Goal: Information Seeking & Learning: Find specific fact

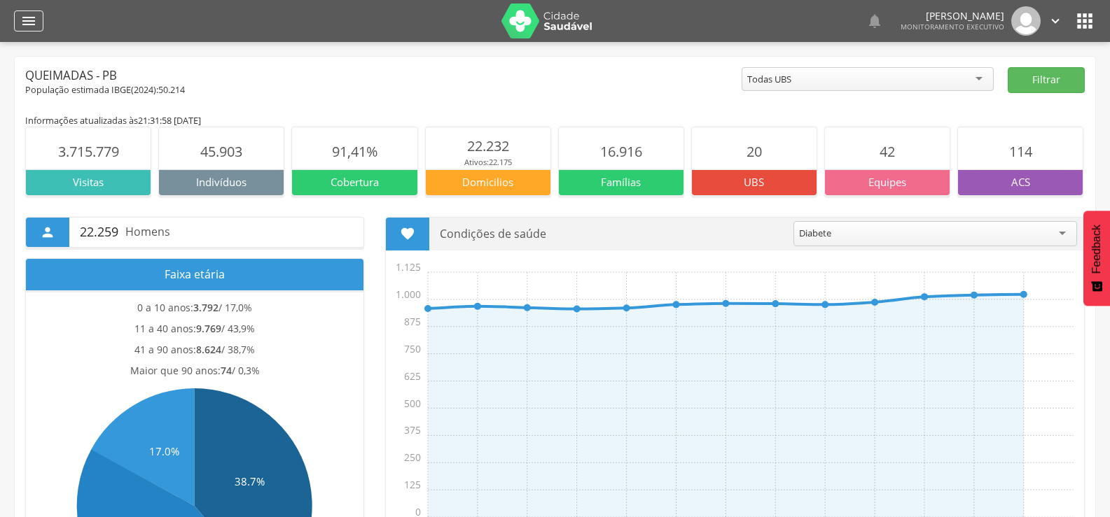
click at [36, 20] on icon "" at bounding box center [28, 21] width 17 height 17
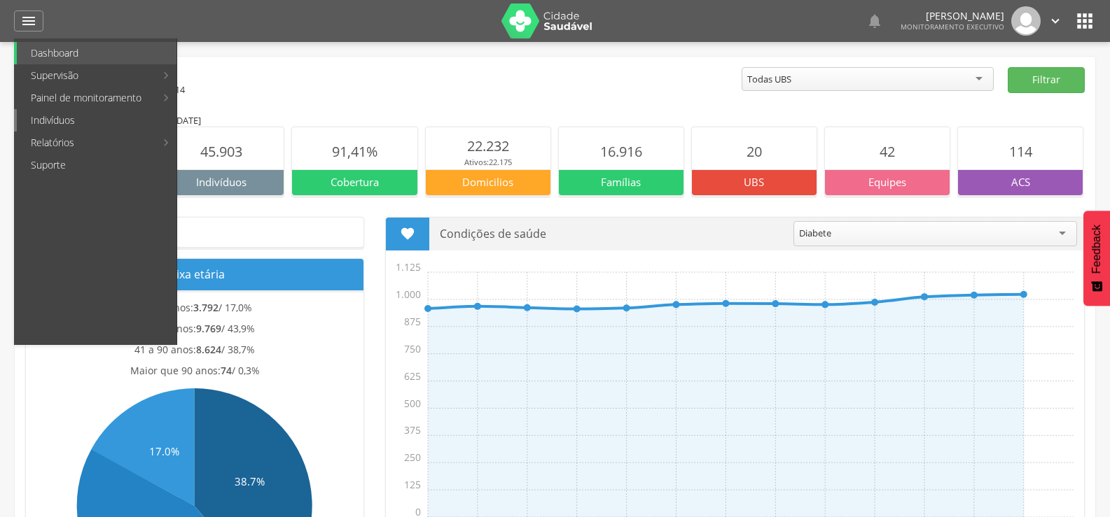
click at [42, 111] on link "Indivíduos" at bounding box center [97, 120] width 160 height 22
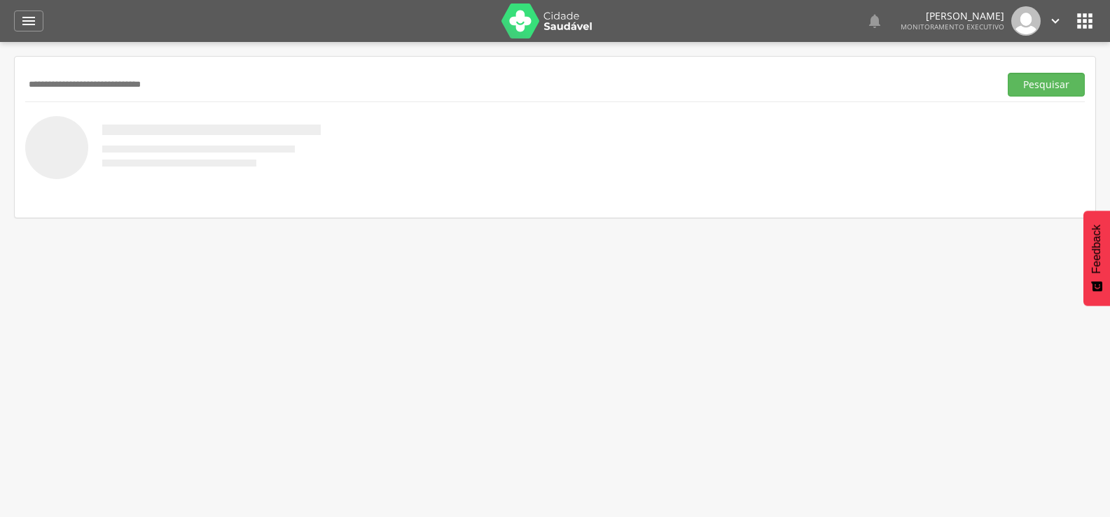
type input "**********"
click at [1007, 73] on button "Pesquisar" at bounding box center [1045, 85] width 77 height 24
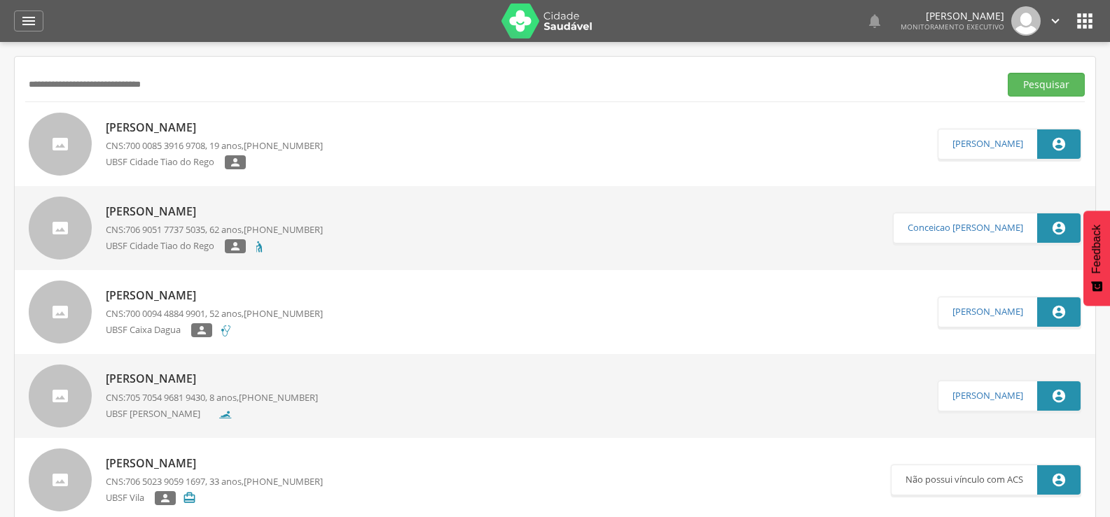
click at [171, 117] on div "Ingrid Maria de Souza Nascimento CNS: 700 0085 3916 9708 , 19 anos, (83) 99444-…" at bounding box center [214, 145] width 217 height 58
type input "**********"
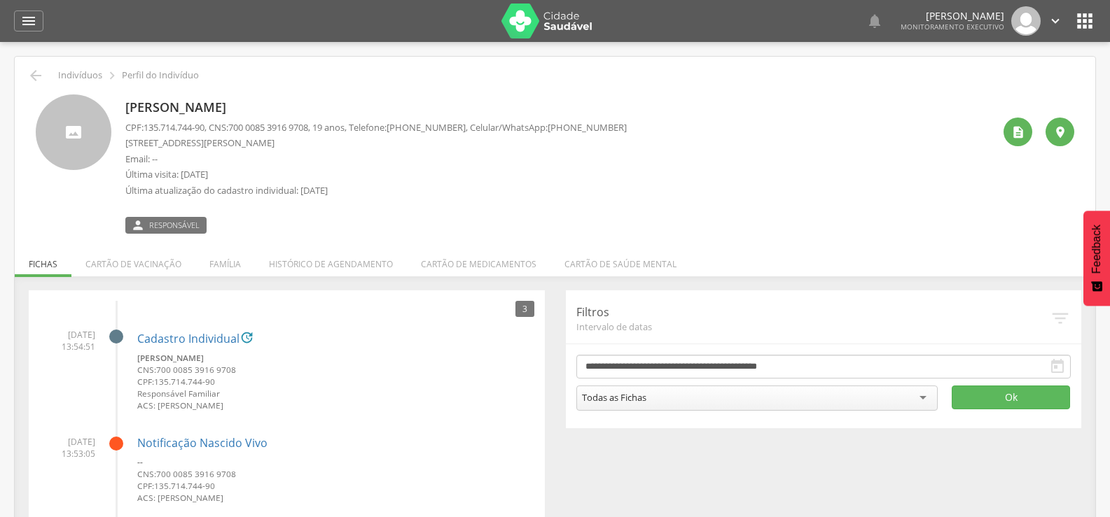
click at [207, 277] on li "Família" at bounding box center [225, 260] width 60 height 33
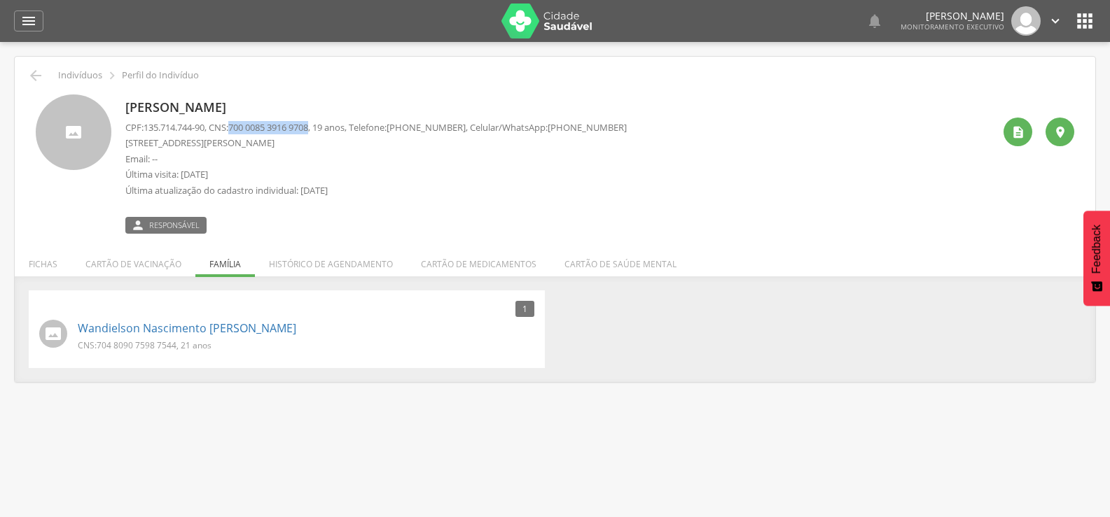
drag, startPoint x: 240, startPoint y: 123, endPoint x: 323, endPoint y: 121, distance: 83.3
click at [323, 121] on p "CPF: 135.714.744-90 , CNS: 700 0085 3916 9708 , 19 anos, Telefone: (83) 99444-9…" at bounding box center [375, 127] width 501 height 13
copy span "700 0085 3916 9708"
click at [197, 330] on link "Wandielson Nascimento [PERSON_NAME]" at bounding box center [187, 329] width 218 height 16
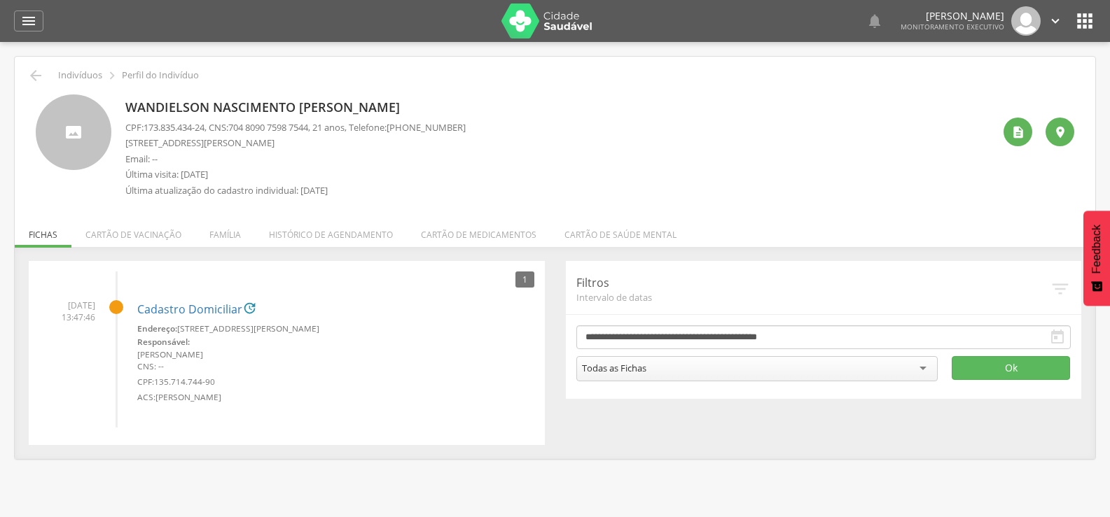
click at [242, 123] on span "704 8090 7598 7544" at bounding box center [268, 127] width 80 height 13
drag, startPoint x: 237, startPoint y: 123, endPoint x: 321, endPoint y: 124, distance: 83.3
click at [321, 124] on p "CPF: 173.835.434-24 , CNS: 704 8090 7598 7544 , 21 anos, Telefone: (83) 99444-9…" at bounding box center [295, 127] width 340 height 13
copy span "704 8090 7598 7544"
click at [1023, 124] on div "" at bounding box center [1017, 132] width 29 height 29
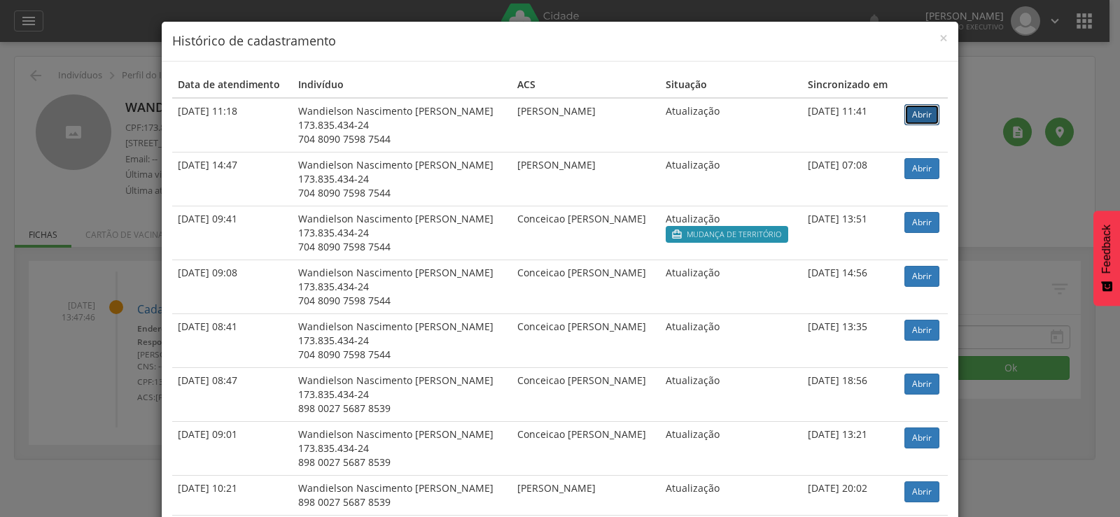
click at [905, 121] on link "Abrir" at bounding box center [922, 114] width 35 height 21
click at [152, 155] on div "× Histórico de cadastramento Data de atendimento Indivíduo ACS Situação Sincron…" at bounding box center [560, 258] width 1120 height 517
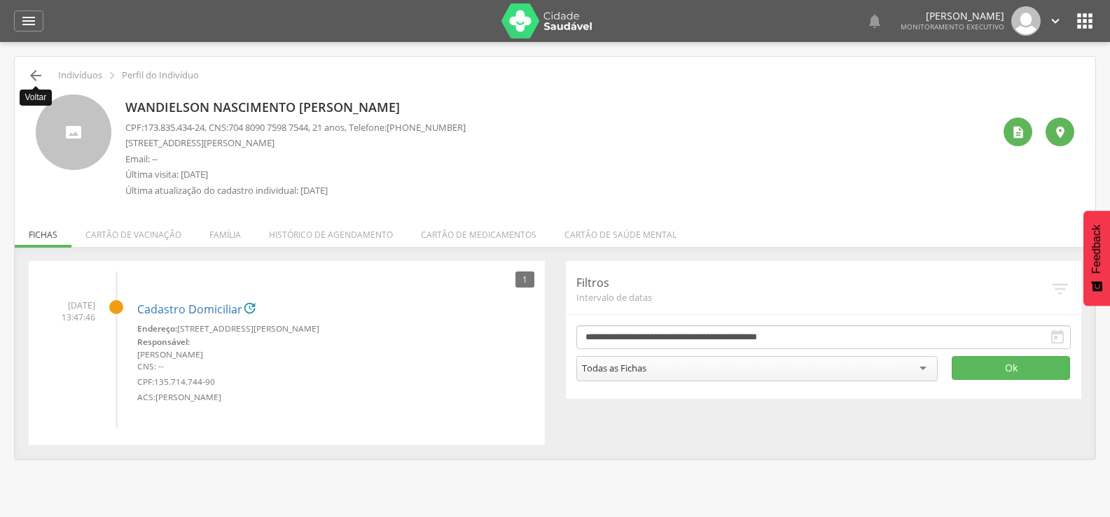
click at [43, 75] on icon "" at bounding box center [35, 75] width 17 height 17
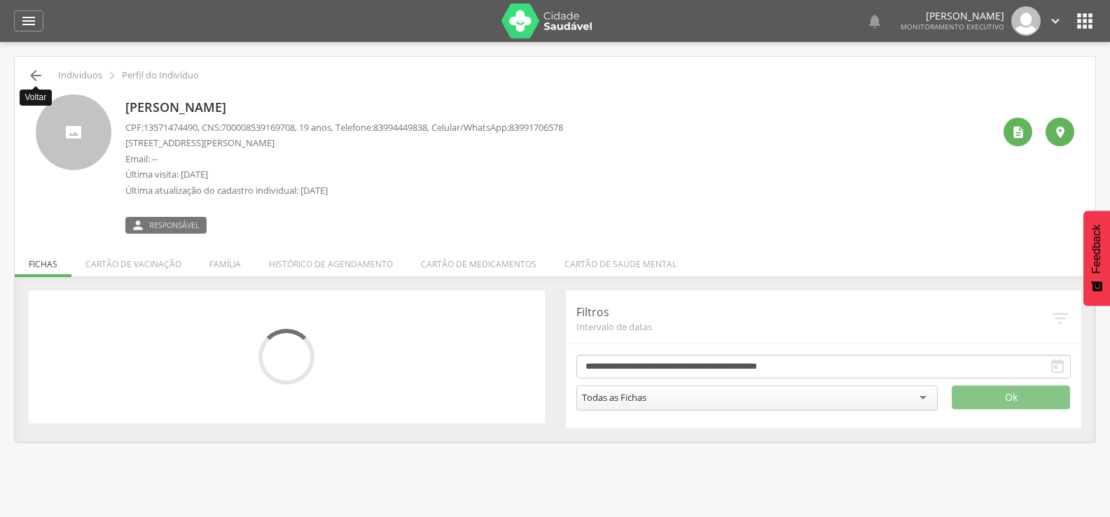
click at [30, 75] on icon "" at bounding box center [35, 75] width 17 height 17
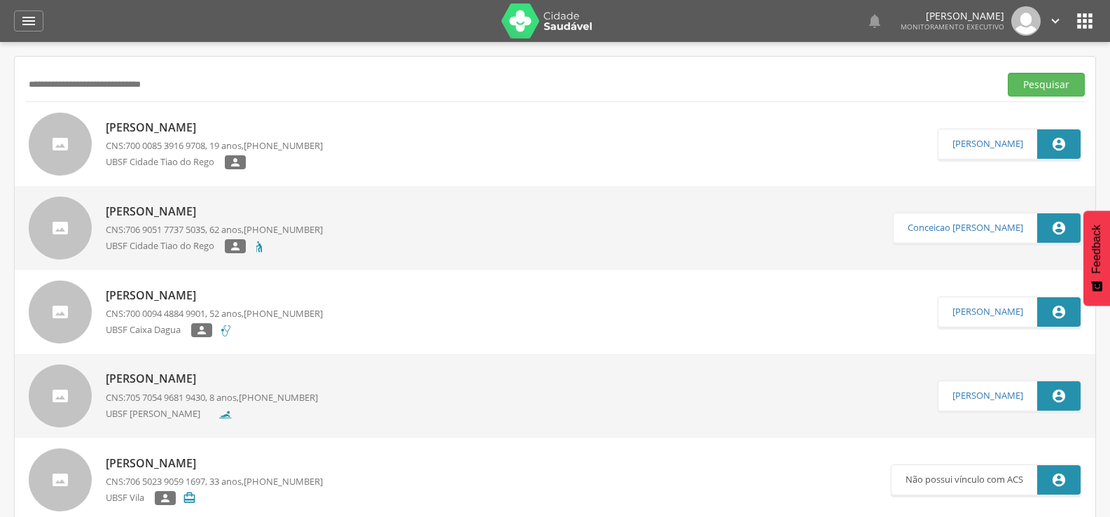
drag, startPoint x: 211, startPoint y: 79, endPoint x: 0, endPoint y: 85, distance: 210.8
click at [0, 85] on div " Supervisão  Distritos  Ubs Coordenador: - Queimadas / PB Intervalo de Tempo…" at bounding box center [555, 300] width 1110 height 517
paste input "**********"
type input "**********"
click at [1007, 73] on button "Pesquisar" at bounding box center [1045, 85] width 77 height 24
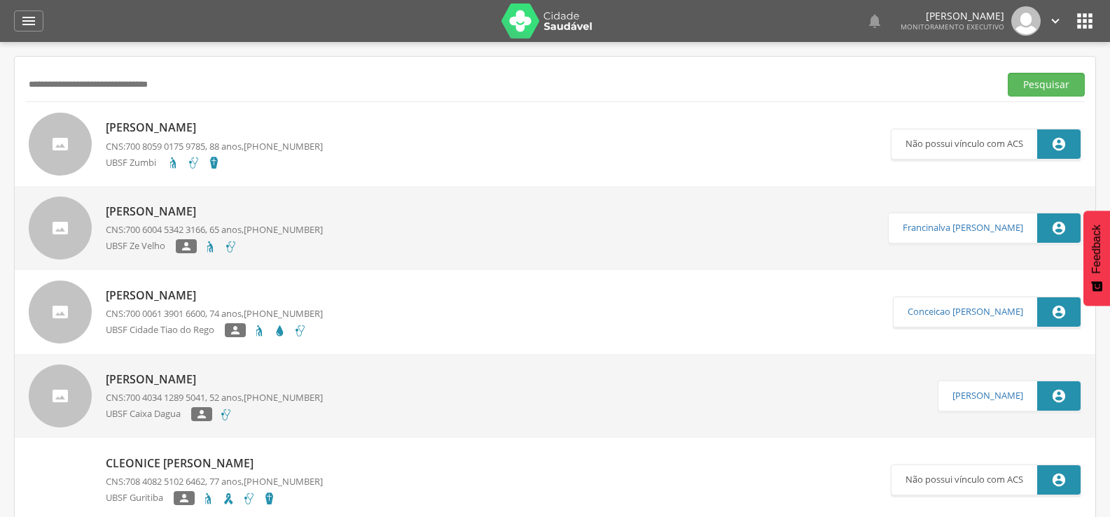
drag, startPoint x: 218, startPoint y: 83, endPoint x: 0, endPoint y: 97, distance: 218.9
click at [0, 97] on div " Supervisão  Distritos  Ubs Coordenador: - Queimadas / PB Intervalo de Tempo…" at bounding box center [555, 300] width 1110 height 517
paste input "**********"
type input "**********"
click at [1007, 73] on button "Pesquisar" at bounding box center [1045, 85] width 77 height 24
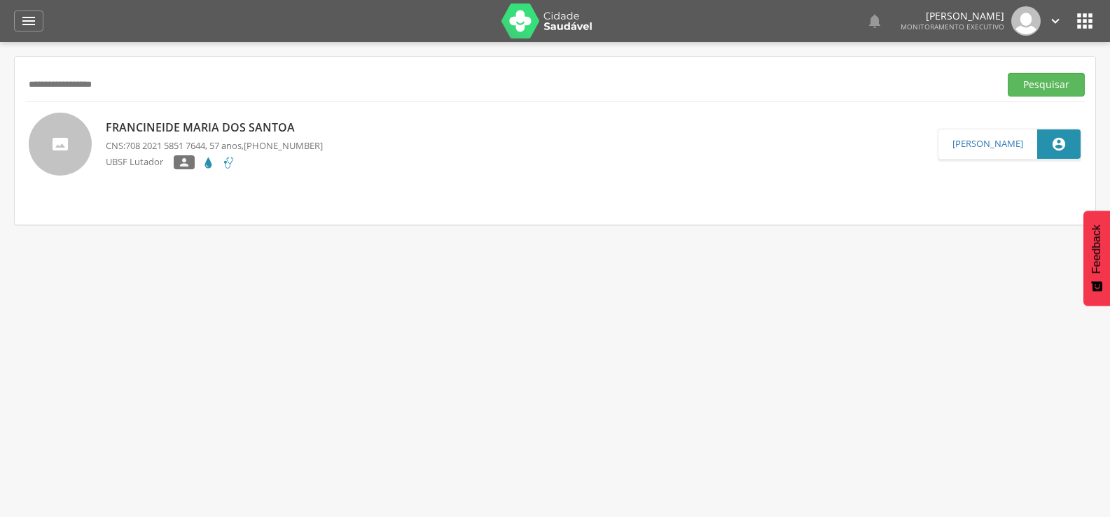
click at [116, 123] on p "Francineide Maria dos Santoa" at bounding box center [214, 128] width 217 height 16
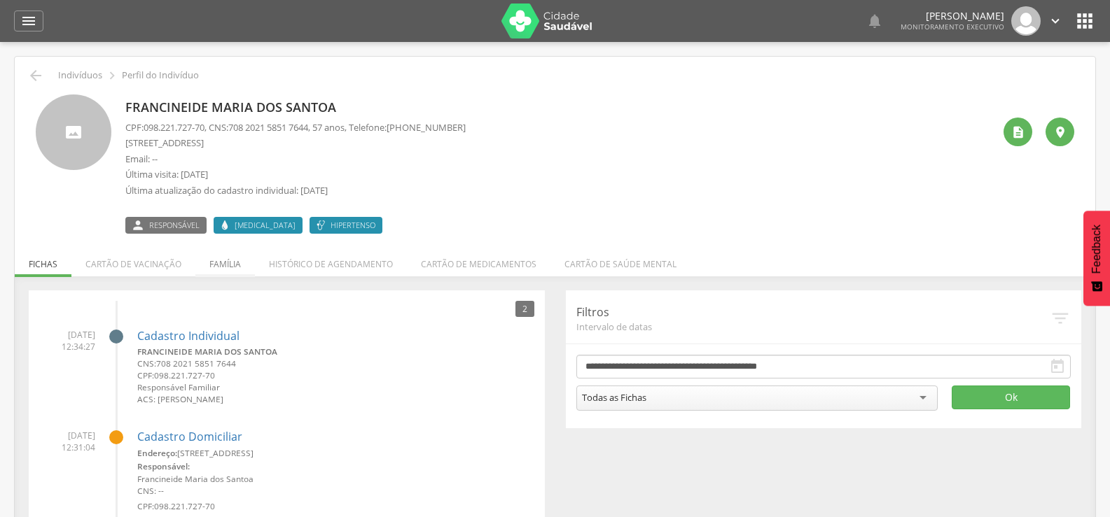
click at [226, 269] on li "Família" at bounding box center [225, 260] width 60 height 33
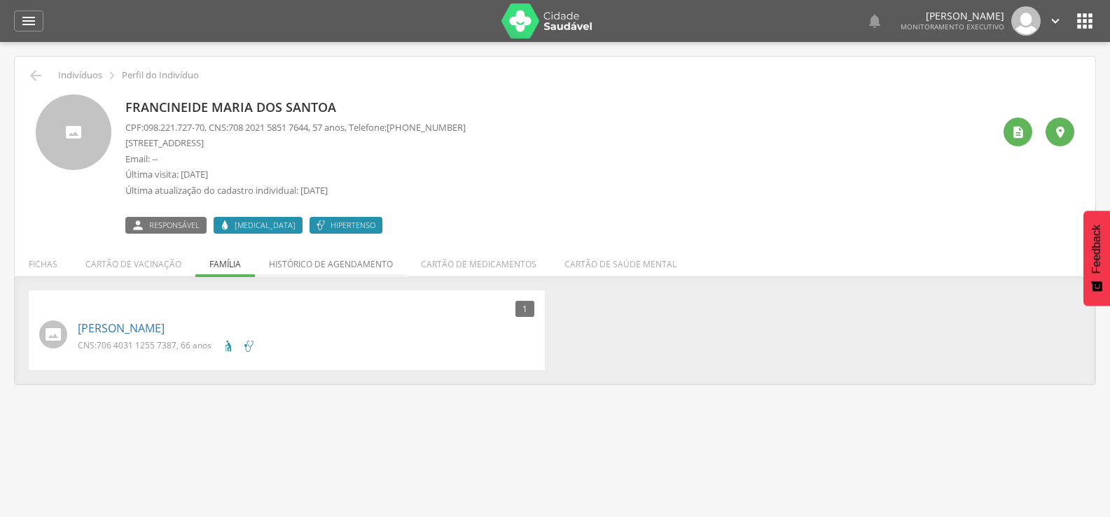
click at [388, 263] on li "Histórico de agendamento" at bounding box center [331, 260] width 152 height 33
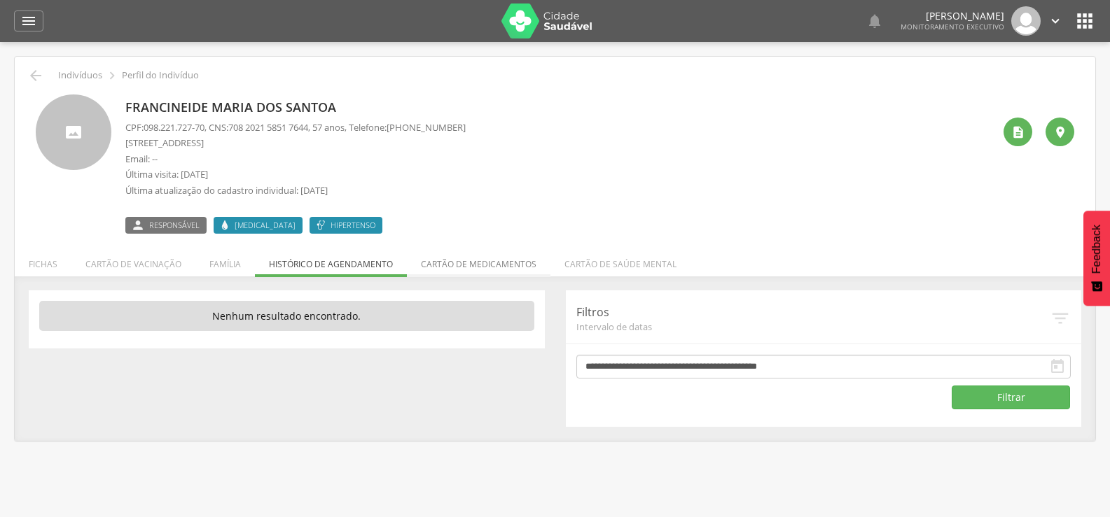
click at [437, 259] on li "Cartão de medicamentos" at bounding box center [479, 260] width 144 height 33
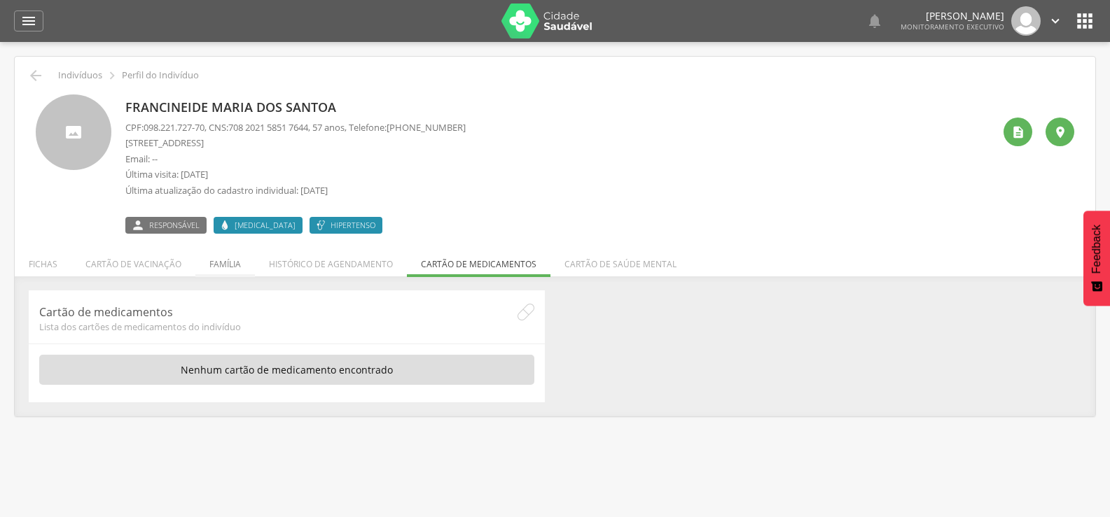
click at [208, 261] on li "Família" at bounding box center [225, 260] width 60 height 33
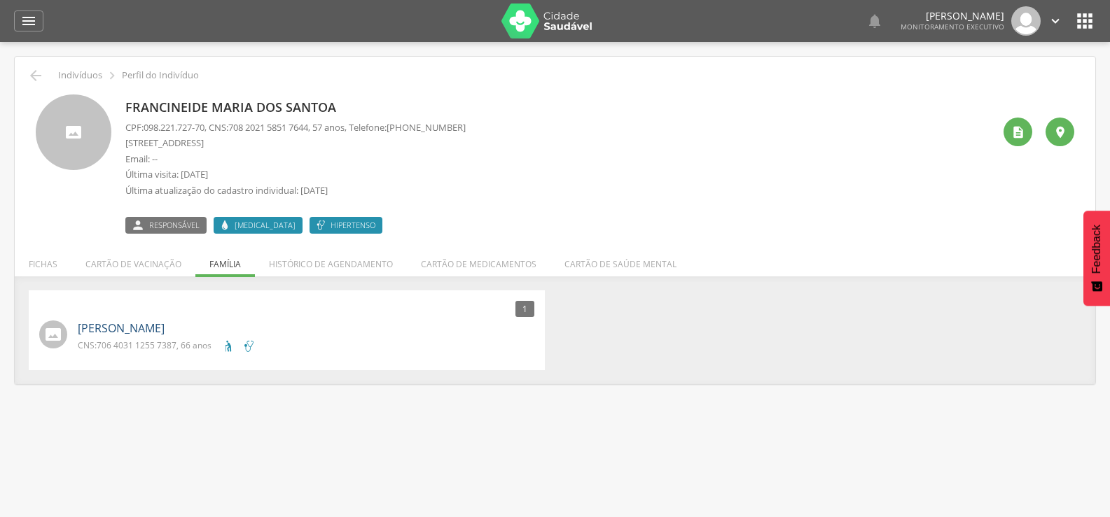
click at [109, 330] on link "Jose Maria dos Santos Silva" at bounding box center [121, 329] width 87 height 16
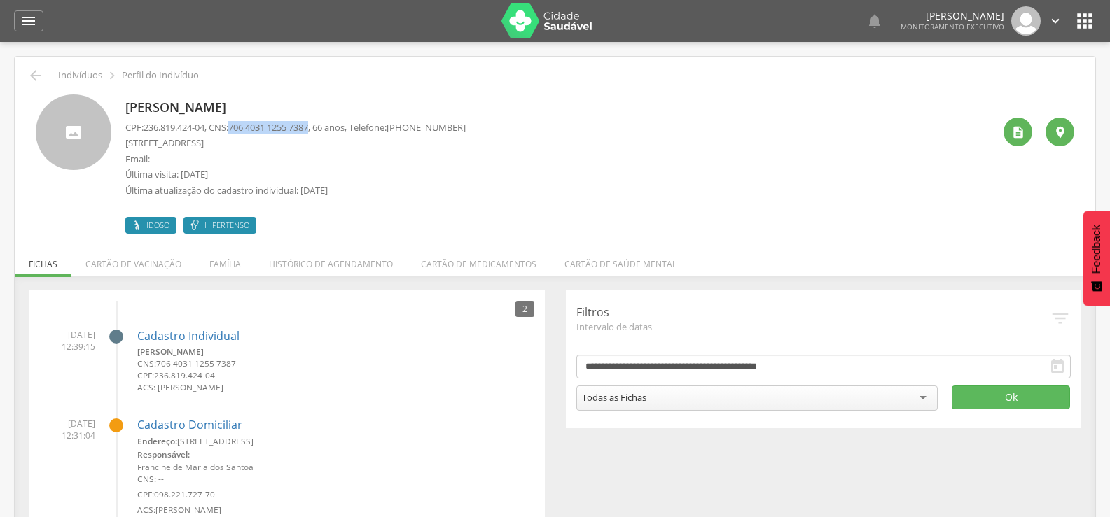
drag, startPoint x: 238, startPoint y: 127, endPoint x: 323, endPoint y: 130, distance: 85.5
click at [323, 130] on p "CPF: 236.819.424-04 , CNS: 706 4031 1255 7387 , 66 anos, Telefone: (21) 97471-5…" at bounding box center [295, 127] width 340 height 13
copy span "706 4031 1255 7387"
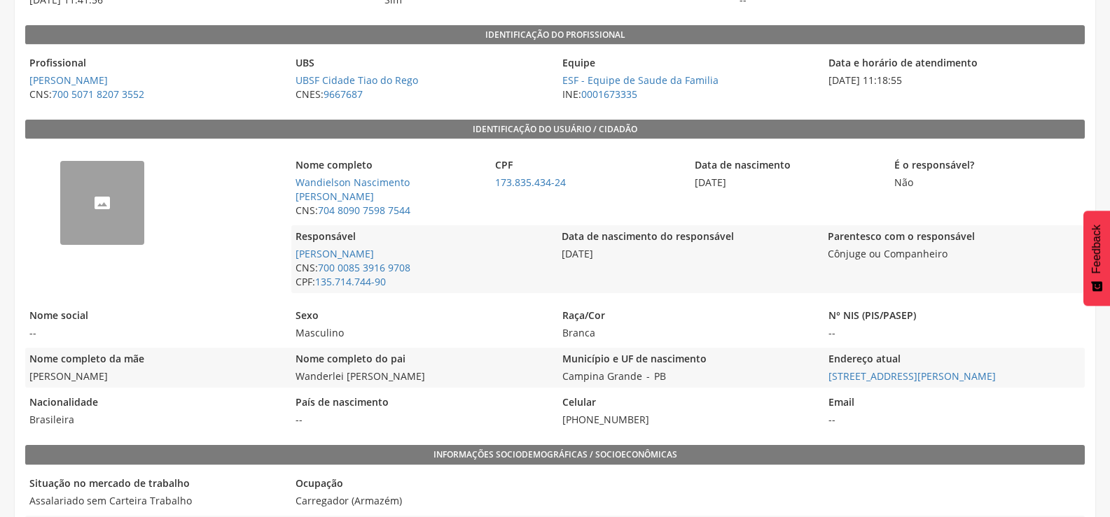
scroll to position [210, 0]
drag, startPoint x: 352, startPoint y: 360, endPoint x: 372, endPoint y: 358, distance: 19.7
click at [372, 369] on span "Wanderlei [PERSON_NAME]" at bounding box center [420, 376] width 259 height 14
